Goal: Task Accomplishment & Management: Manage account settings

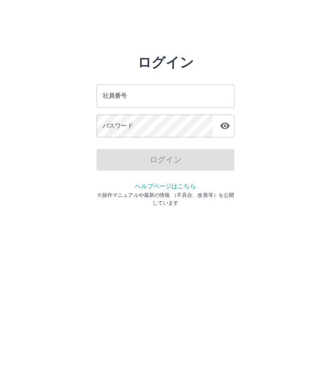
click at [123, 92] on div "社員番号 社員番号" at bounding box center [166, 95] width 138 height 23
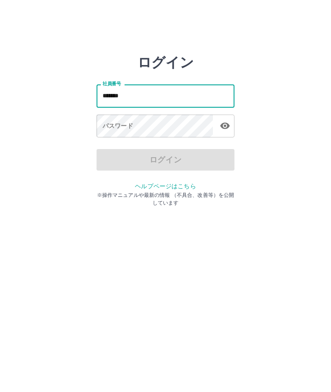
type input "*******"
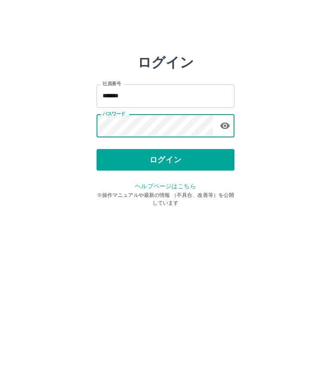
click at [194, 156] on button "ログイン" at bounding box center [166, 160] width 138 height 22
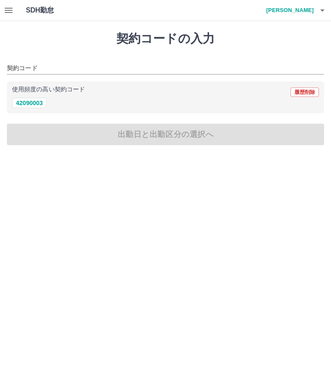
click at [6, 13] on icon "button" at bounding box center [9, 10] width 8 height 5
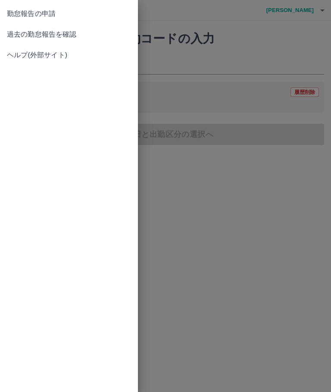
click at [80, 28] on link "過去の勤怠報告を確認" at bounding box center [69, 34] width 138 height 21
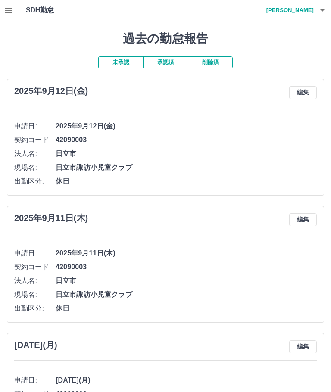
click at [316, 14] on button "button" at bounding box center [322, 10] width 17 height 21
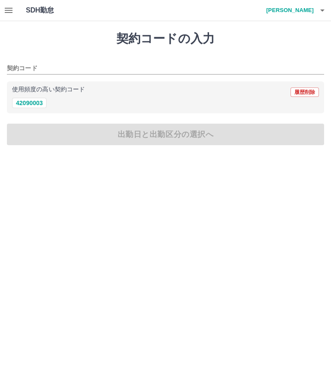
click at [309, 13] on h4 "[PERSON_NAME]" at bounding box center [288, 10] width 52 height 21
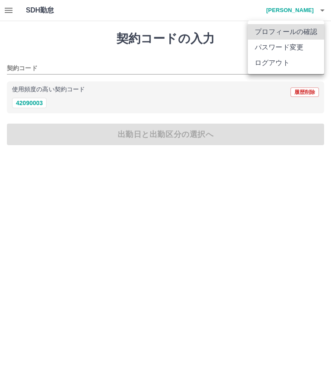
click at [285, 64] on li "ログアウト" at bounding box center [286, 63] width 76 height 16
